Goal: Communication & Community: Answer question/provide support

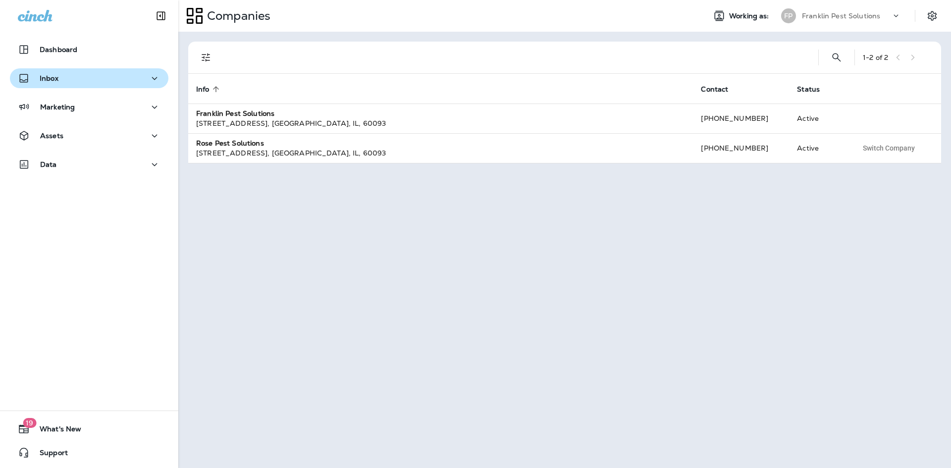
click at [83, 75] on div "Inbox" at bounding box center [89, 78] width 143 height 12
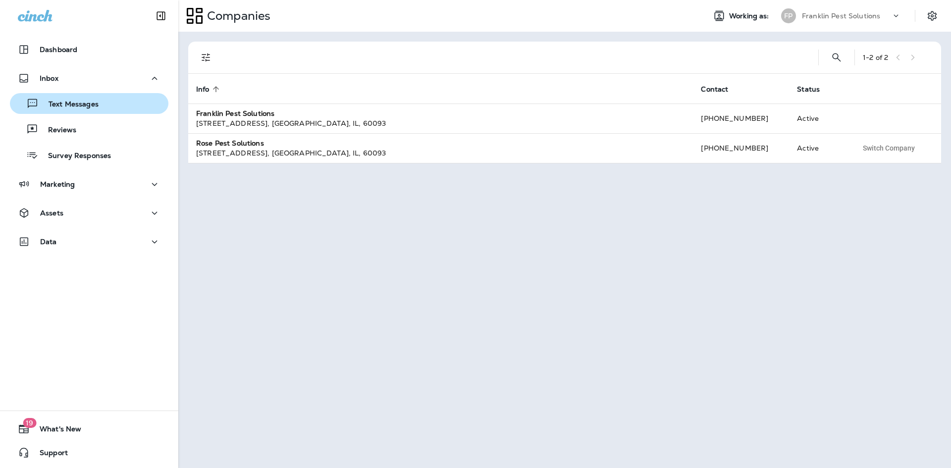
click at [86, 96] on div "Text Messages" at bounding box center [56, 103] width 85 height 15
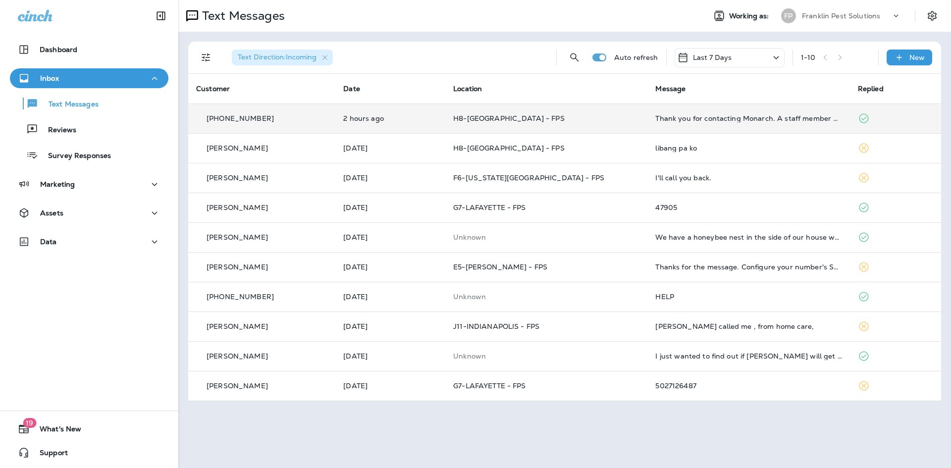
click at [667, 128] on td "Thank you for contacting Monarch. A staff member will respond to you shortly. R…" at bounding box center [748, 118] width 202 height 30
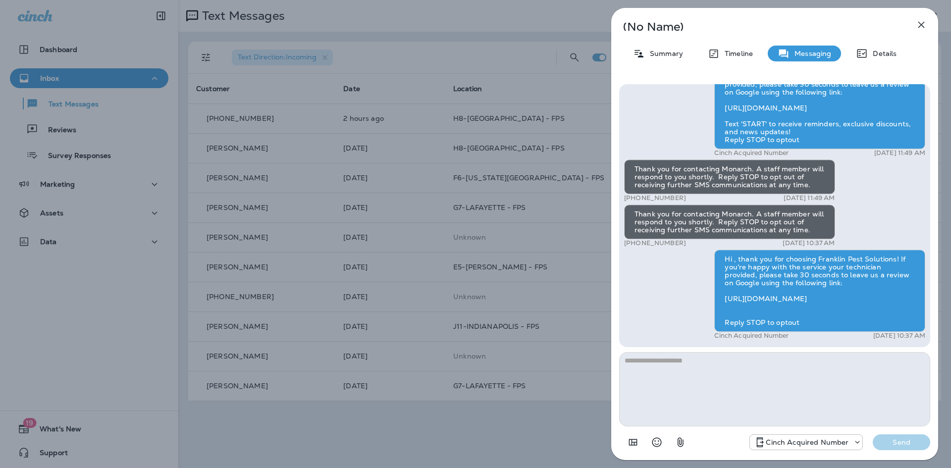
click at [923, 24] on icon "button" at bounding box center [921, 25] width 12 height 12
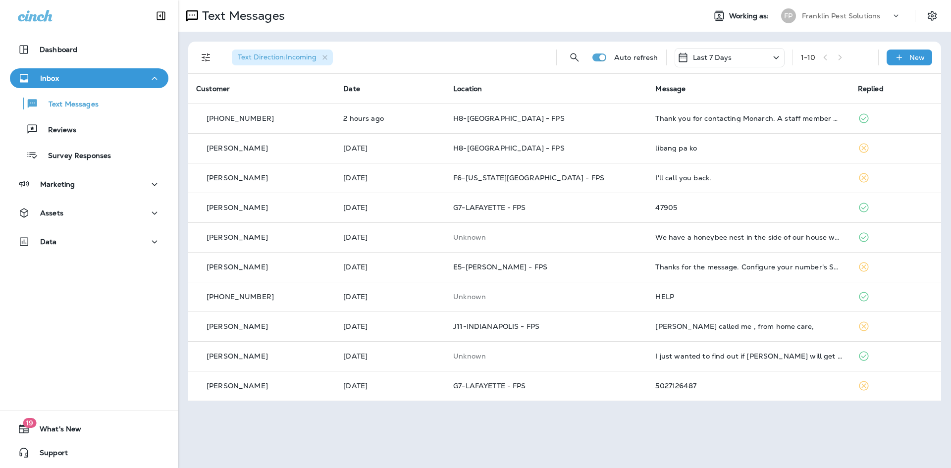
click at [868, 16] on p "Franklin Pest Solutions" at bounding box center [841, 16] width 78 height 8
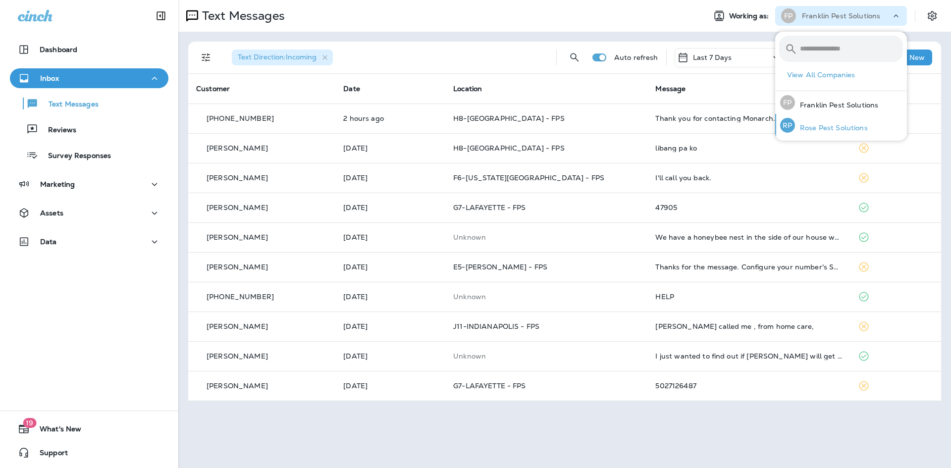
click at [816, 125] on p "Rose Pest Solutions" at bounding box center [831, 128] width 73 height 8
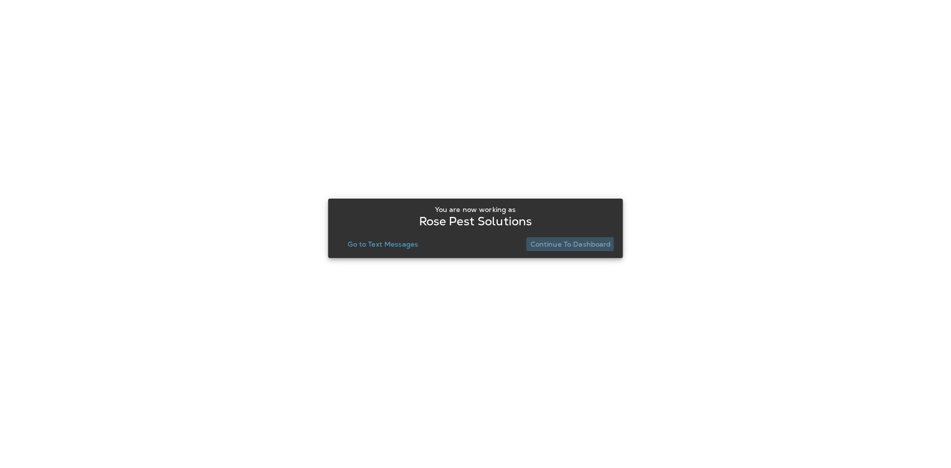
click at [558, 244] on p "Continue to Dashboard" at bounding box center [570, 244] width 81 height 8
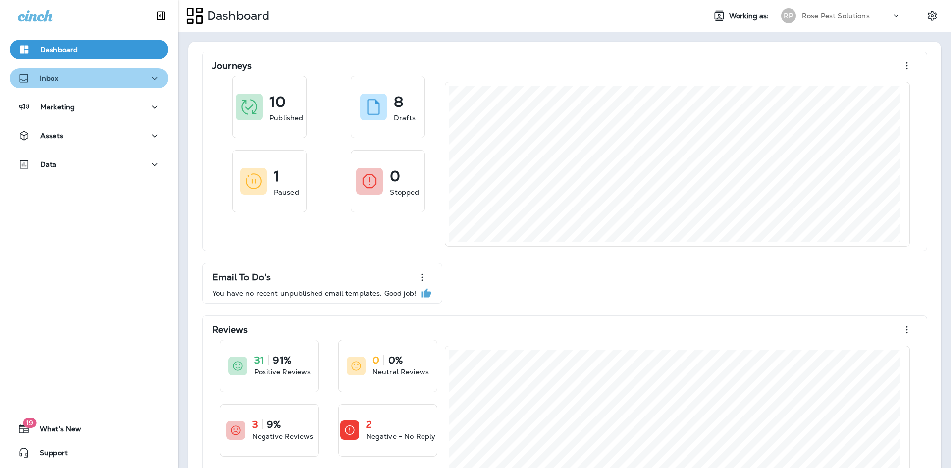
click at [107, 76] on div "Inbox" at bounding box center [89, 78] width 143 height 12
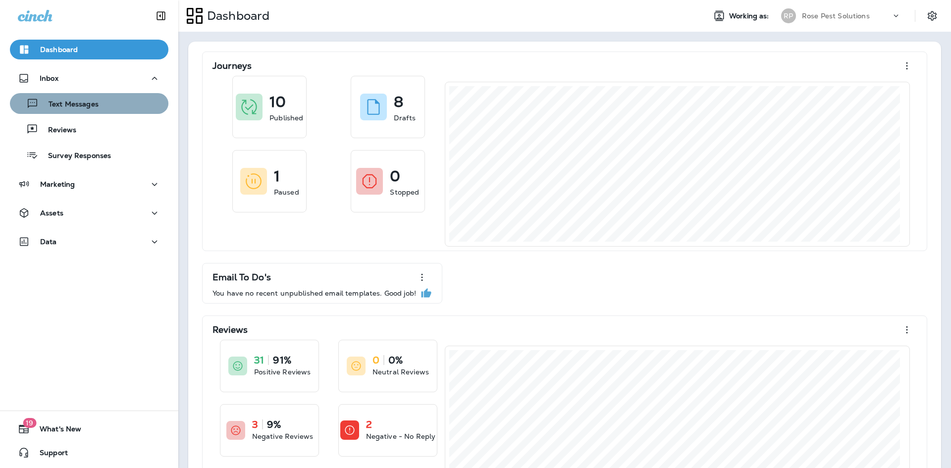
click at [94, 101] on p "Text Messages" at bounding box center [69, 104] width 60 height 9
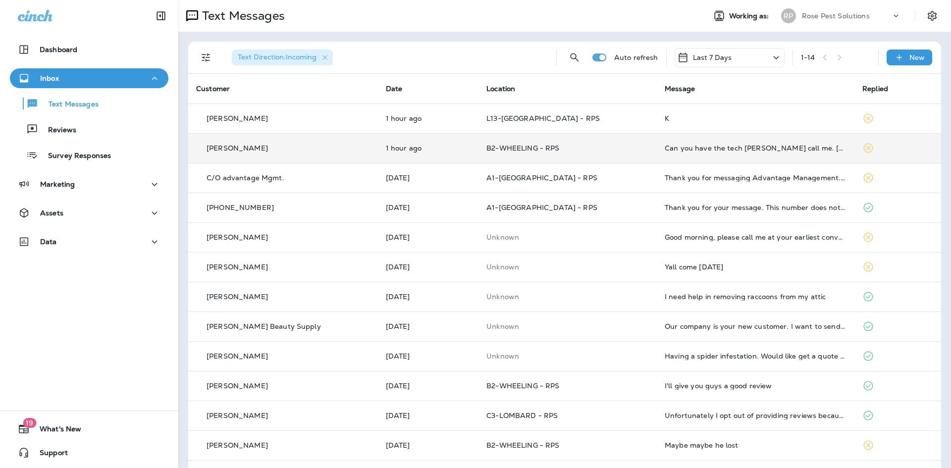
click at [723, 150] on div "Can you have the tech [PERSON_NAME] call me. [PERSON_NAME] [STREET_ADDRESS][PER…" at bounding box center [755, 148] width 182 height 8
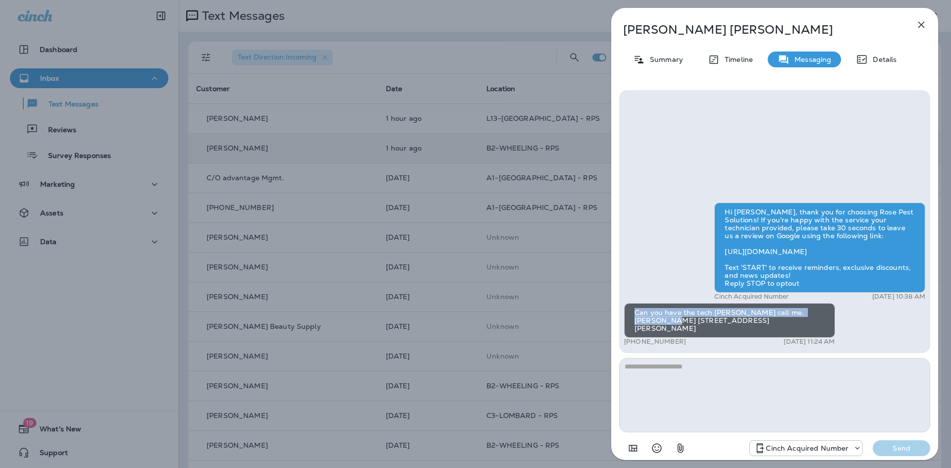
drag, startPoint x: 634, startPoint y: 324, endPoint x: 662, endPoint y: 330, distance: 28.9
click at [662, 330] on div "Can you have the tech [PERSON_NAME] call me. [PERSON_NAME] [STREET_ADDRESS][PER…" at bounding box center [729, 320] width 211 height 35
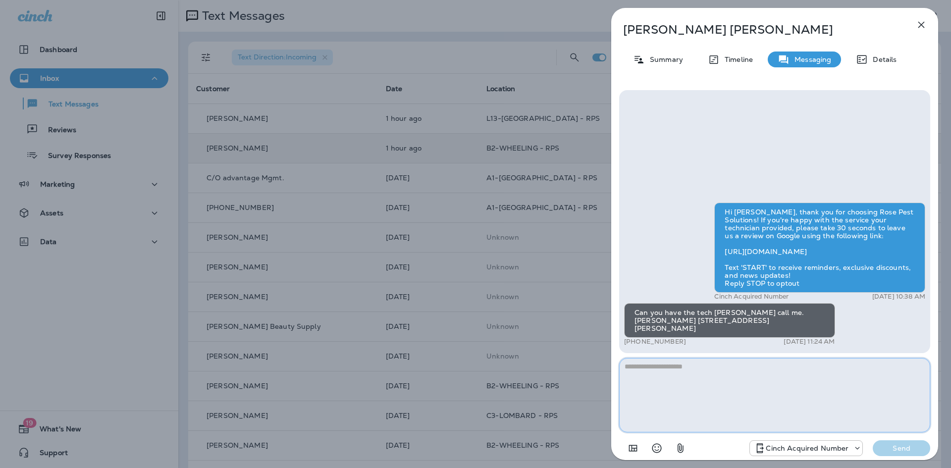
drag, startPoint x: 651, startPoint y: 320, endPoint x: 634, endPoint y: 382, distance: 64.0
click at [633, 381] on textarea at bounding box center [774, 395] width 311 height 74
type textarea "**********"
click at [897, 450] on p "Send" at bounding box center [901, 448] width 42 height 9
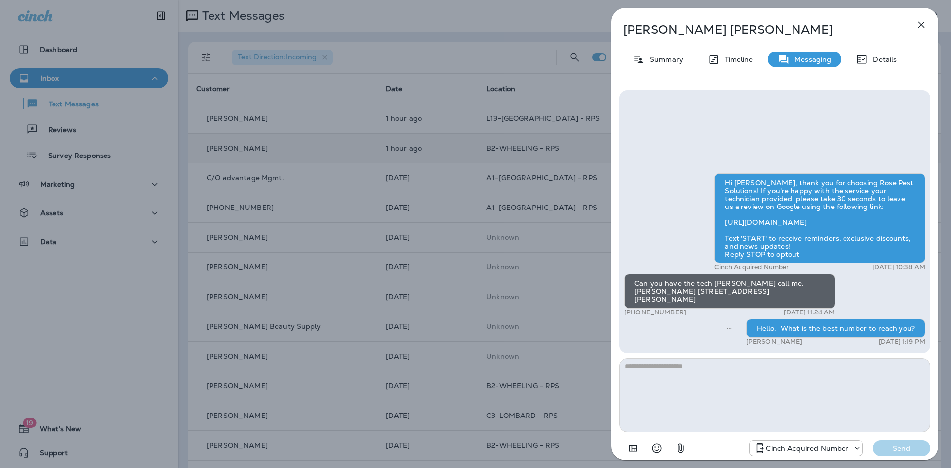
click at [919, 28] on icon "button" at bounding box center [921, 25] width 12 height 12
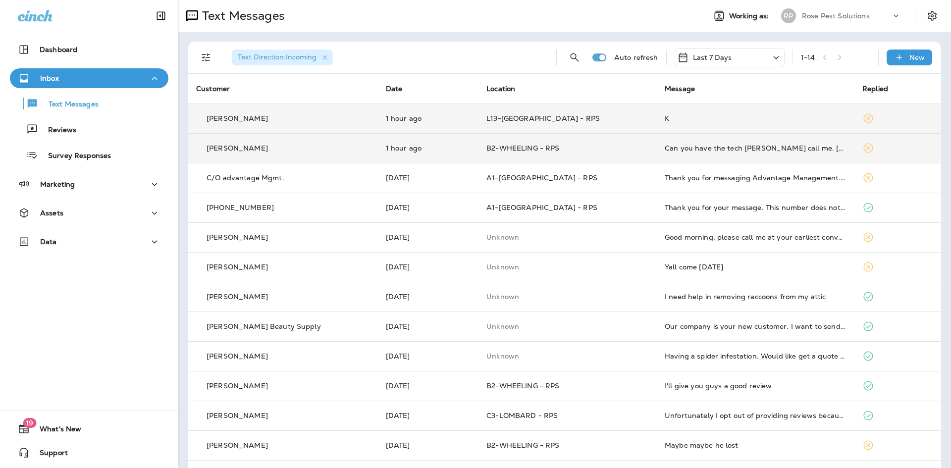
click at [661, 113] on td "K" at bounding box center [756, 118] width 198 height 30
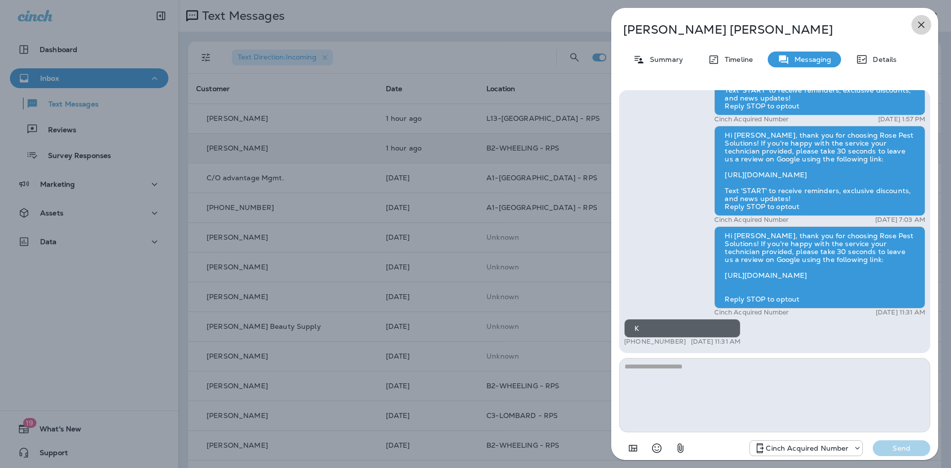
click at [914, 26] on button "button" at bounding box center [921, 25] width 20 height 20
